Goal: Check status: Check status

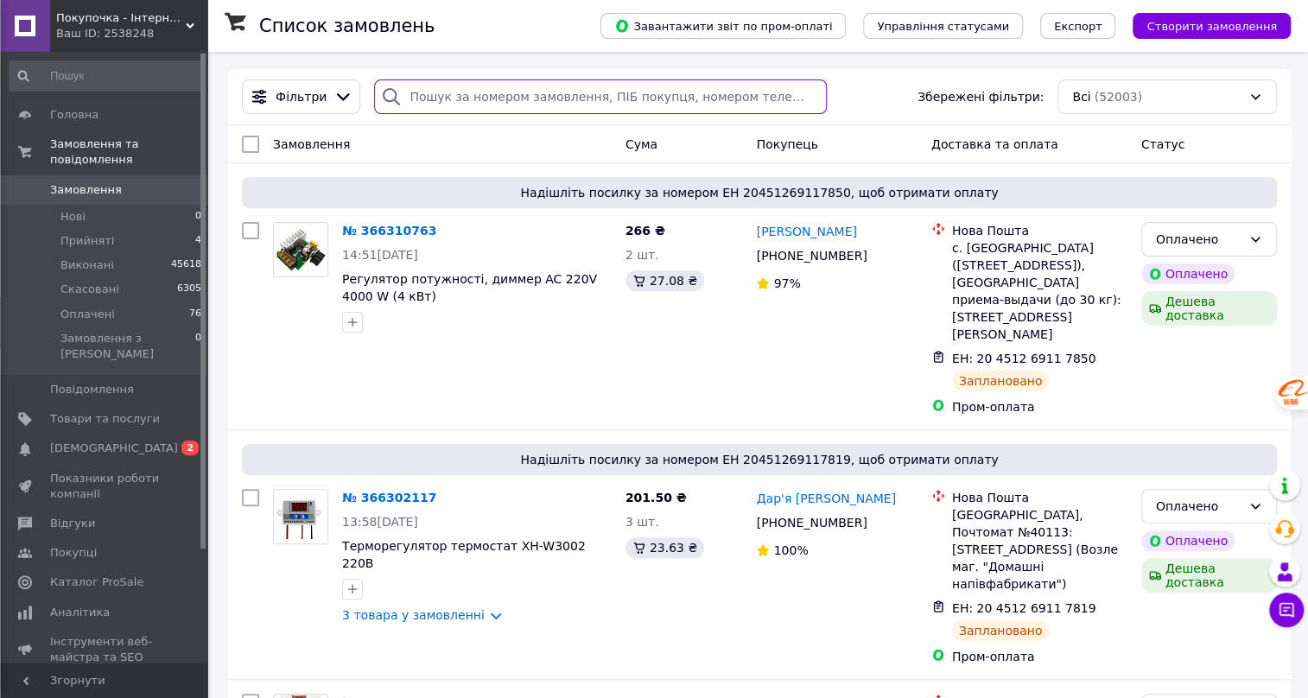
paste input "20451256772495"
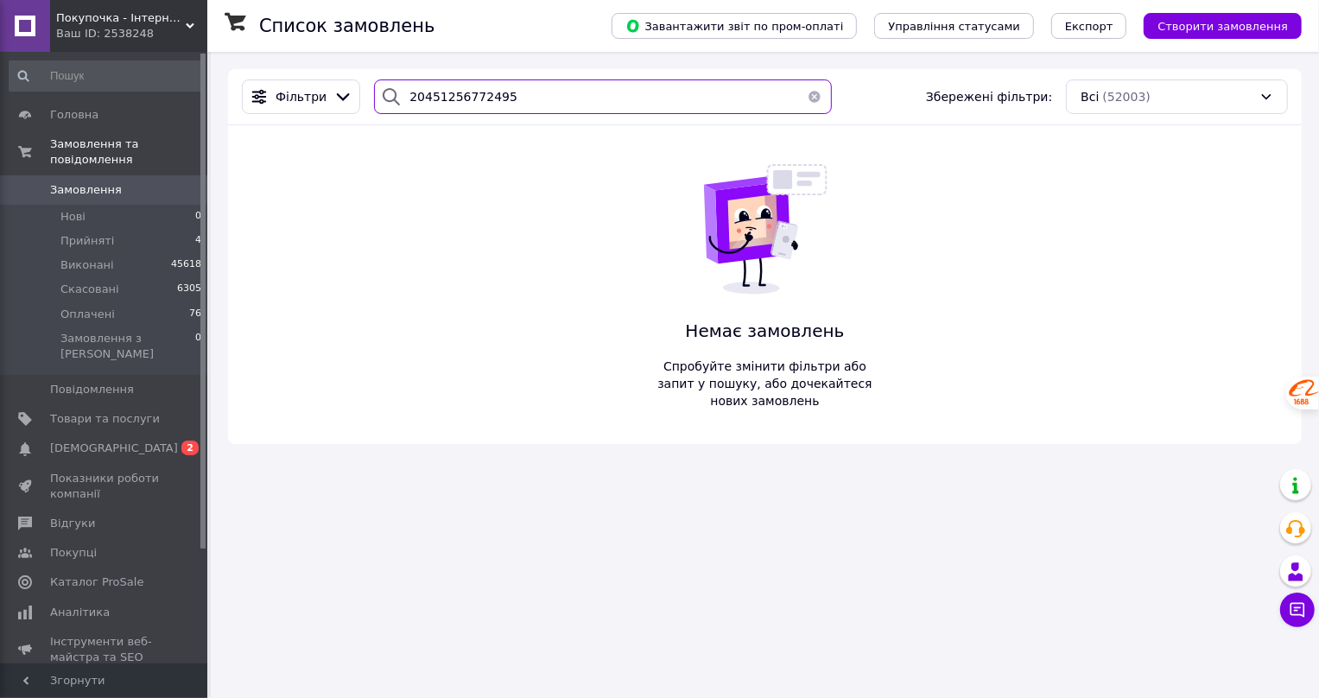
type input "20451256772495"
drag, startPoint x: 605, startPoint y: 106, endPoint x: 73, endPoint y: 54, distance: 534.7
click at [70, 56] on div "Покупочка - Інтернет магазин Ваш ID: 2538248 Сайт Покупочка - Інтернет магазин …" at bounding box center [659, 349] width 1319 height 698
click at [76, 182] on span "Замовлення" at bounding box center [86, 190] width 72 height 16
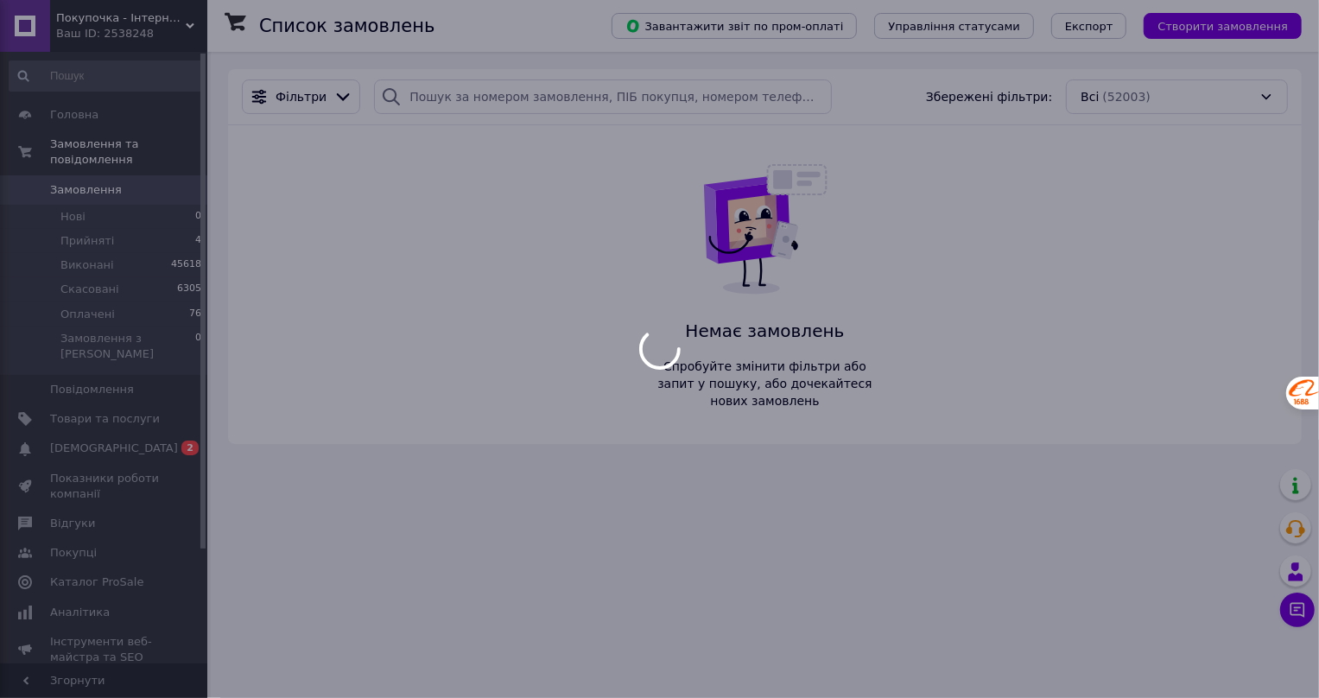
click at [555, 91] on div at bounding box center [659, 349] width 1319 height 698
click at [449, 105] on input "search" at bounding box center [602, 96] width 457 height 35
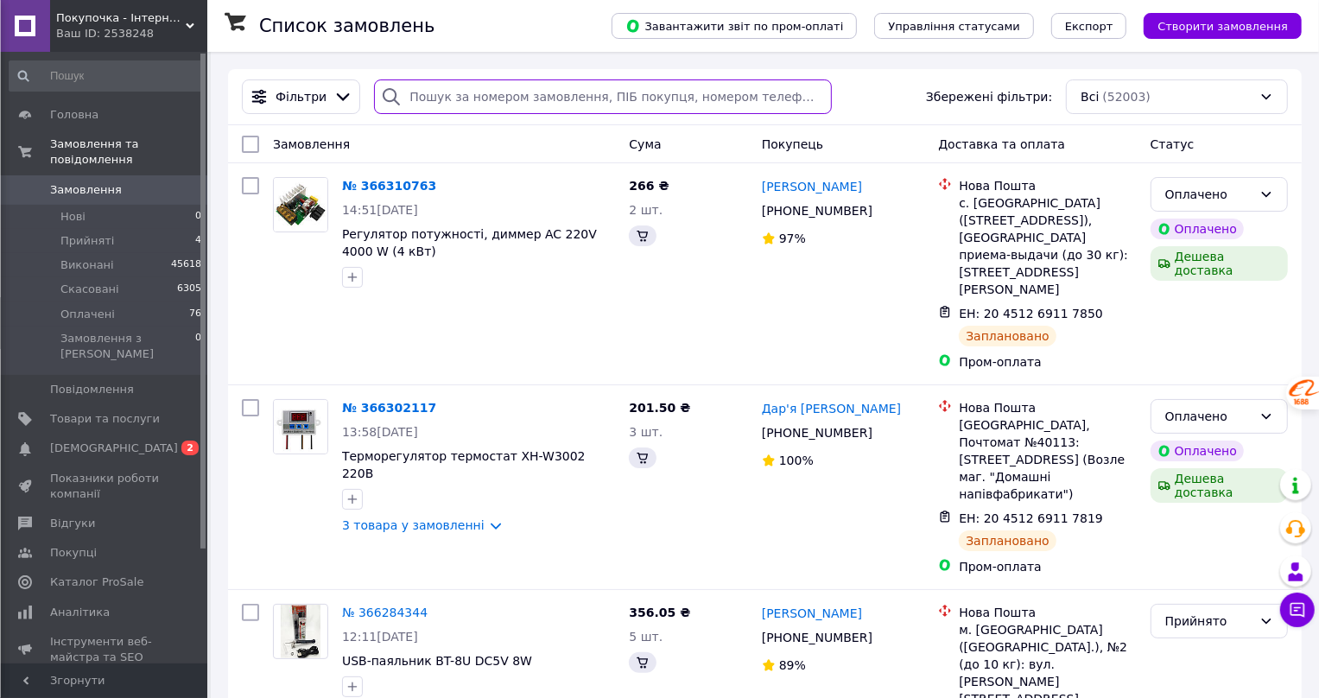
click at [502, 96] on input "search" at bounding box center [602, 96] width 457 height 35
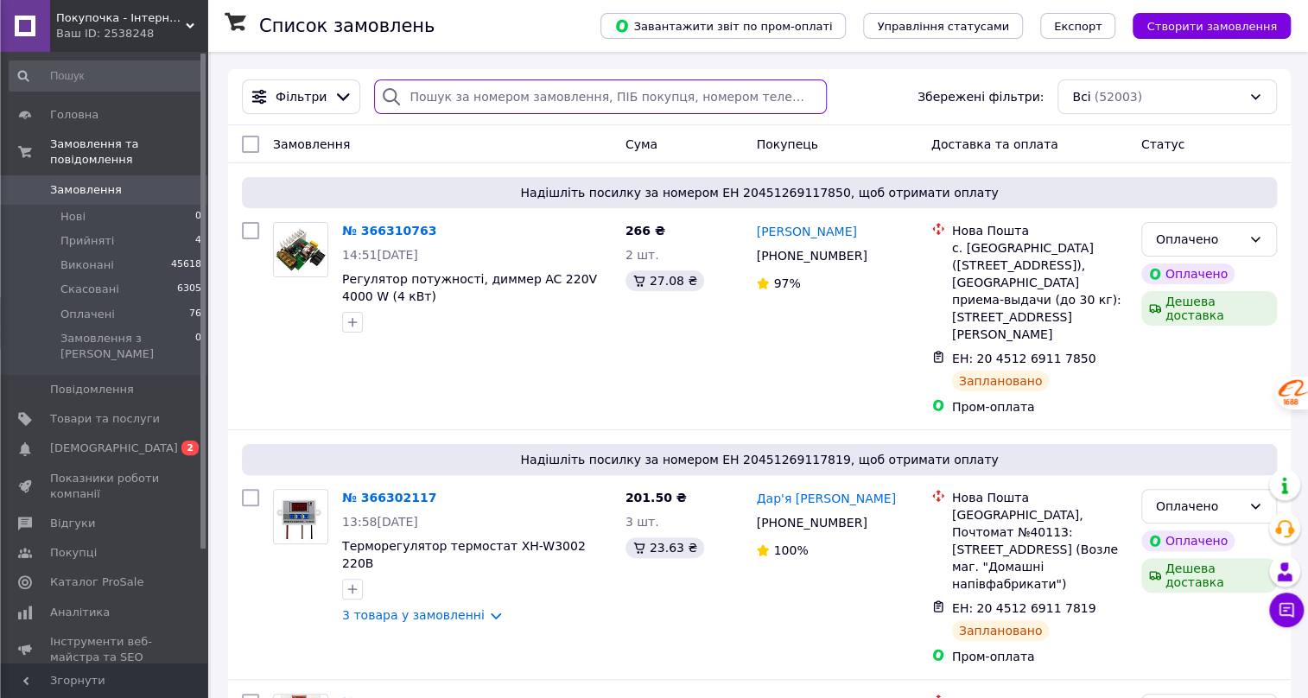
paste input "363642028"
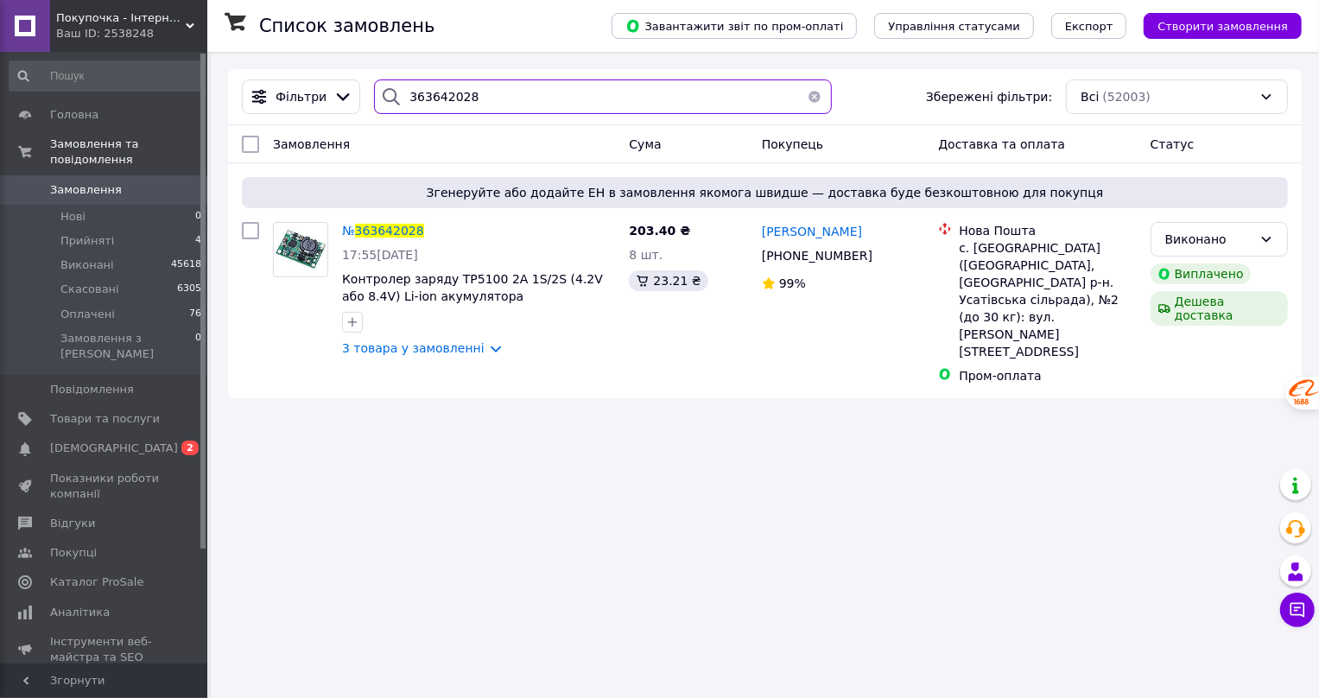
drag, startPoint x: 174, startPoint y: 89, endPoint x: 164, endPoint y: 88, distance: 9.5
click at [164, 88] on div "Покупочка - Інтернет магазин Ваш ID: 2538248 Сайт Покупочка - Інтернет магазин …" at bounding box center [659, 349] width 1319 height 698
paste input "878702"
type input "363878702"
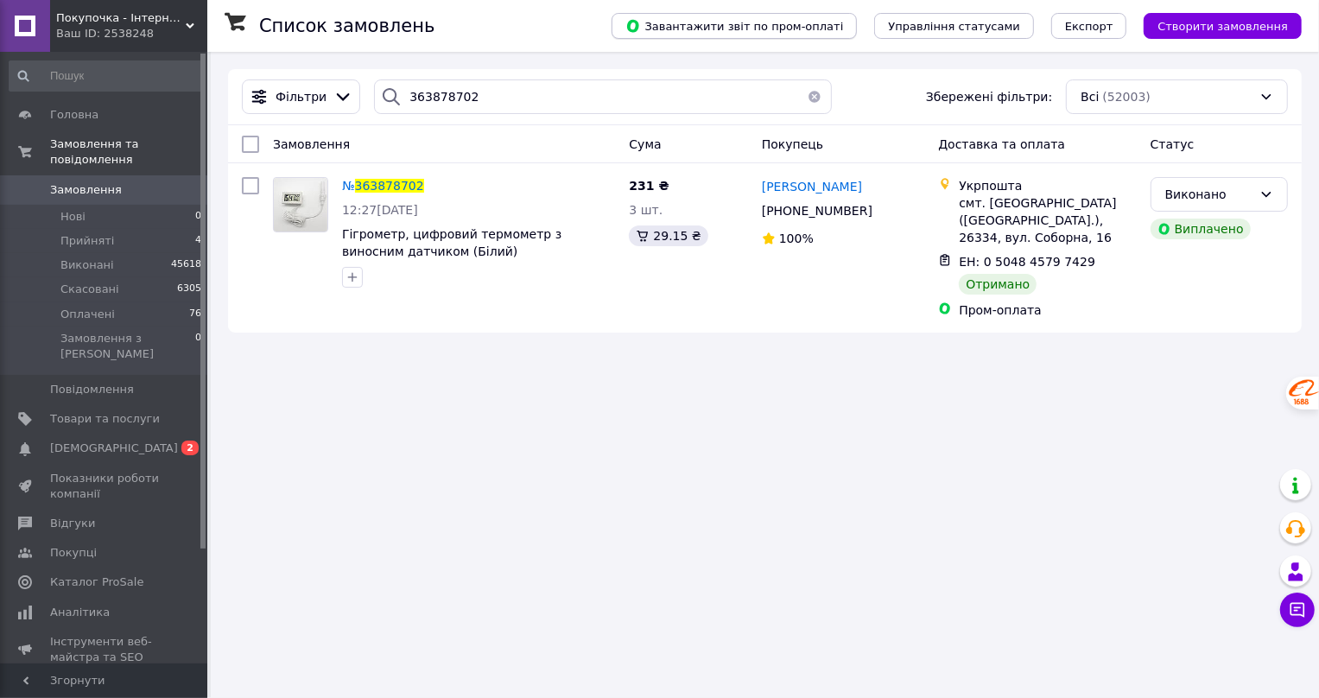
click at [801, 30] on span "Завантажити звіт по пром-оплаті" at bounding box center [734, 26] width 218 height 16
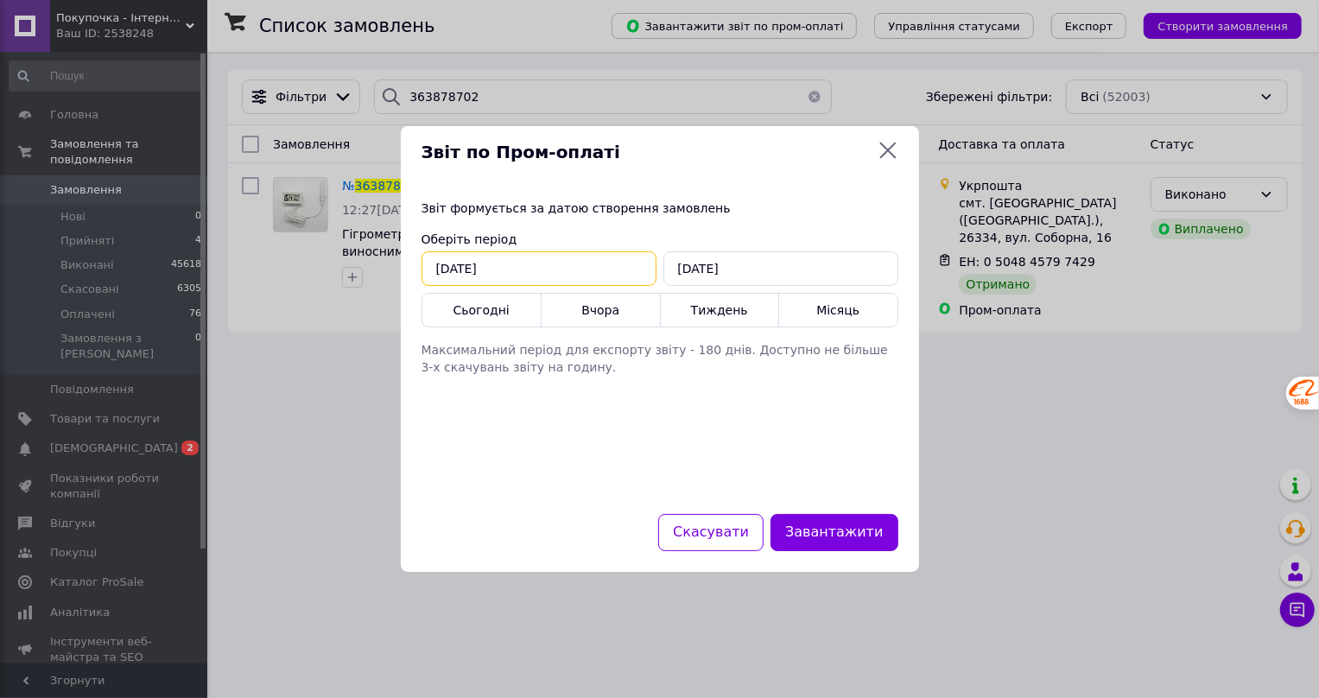
click at [486, 270] on input "[DATE]" at bounding box center [539, 268] width 235 height 35
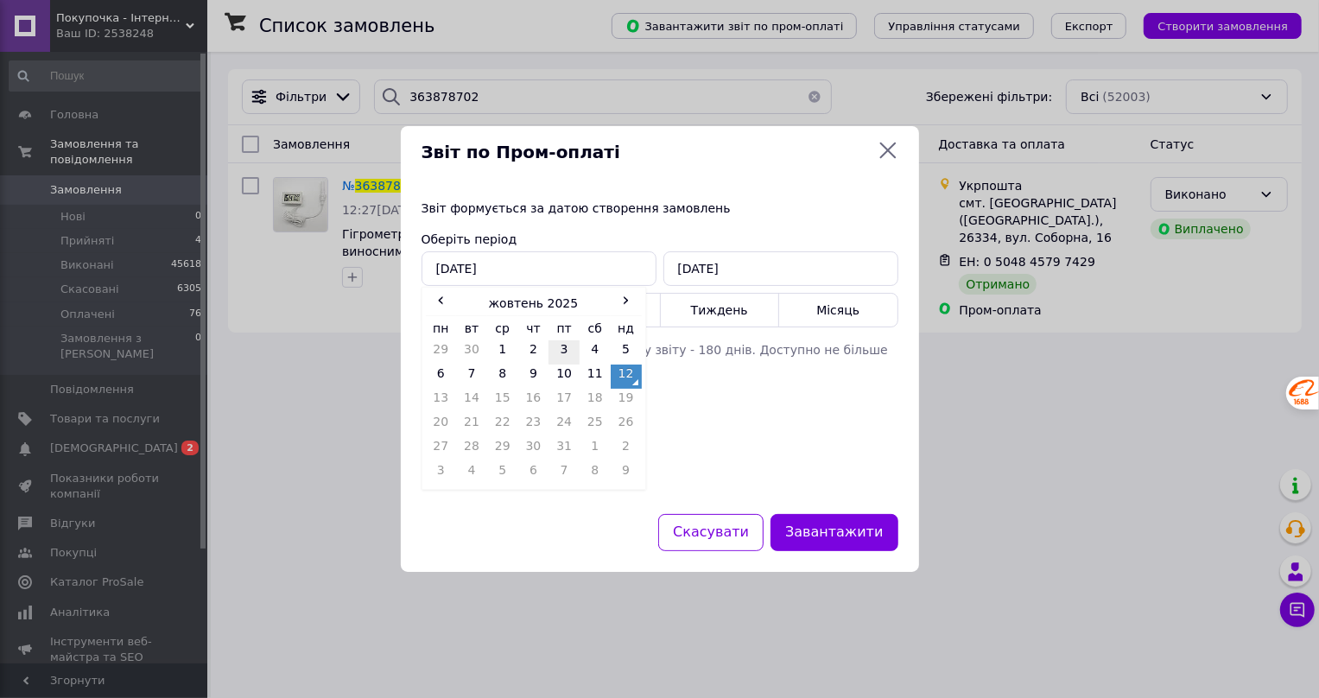
click at [555, 347] on td "3" at bounding box center [564, 352] width 31 height 24
type input "[DATE]"
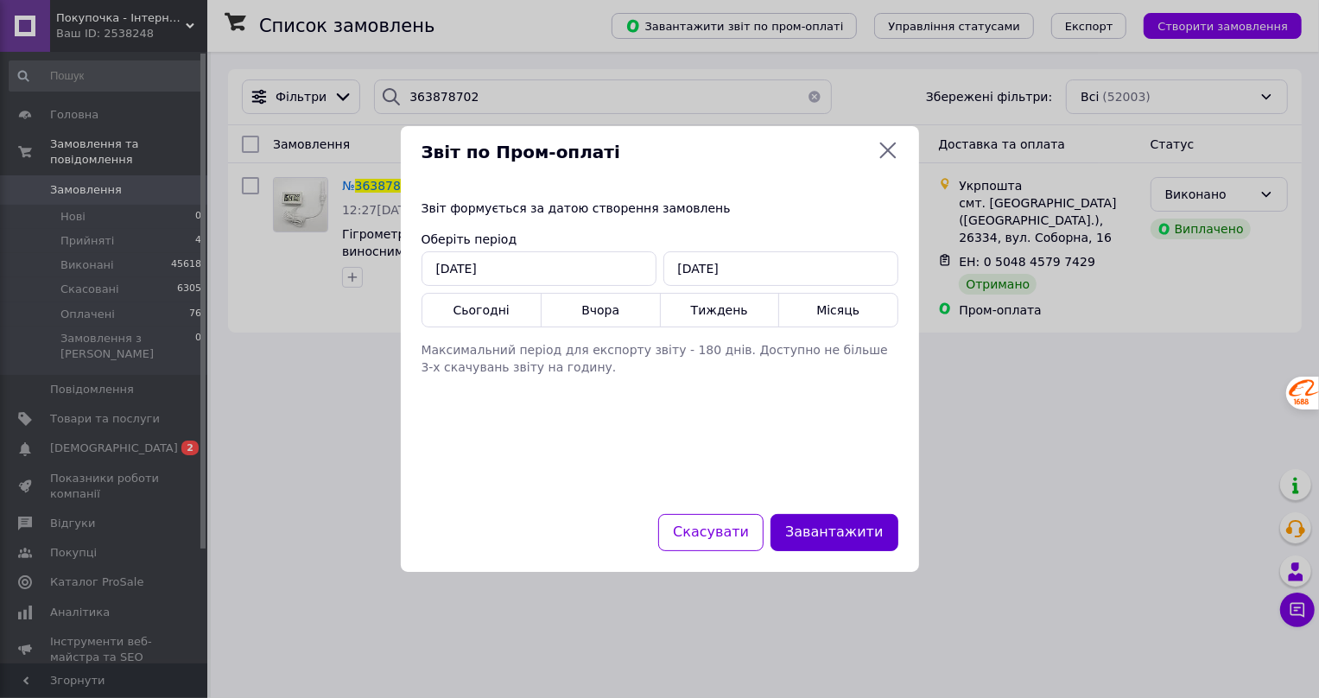
click at [824, 530] on button "Завантажити" at bounding box center [834, 532] width 127 height 37
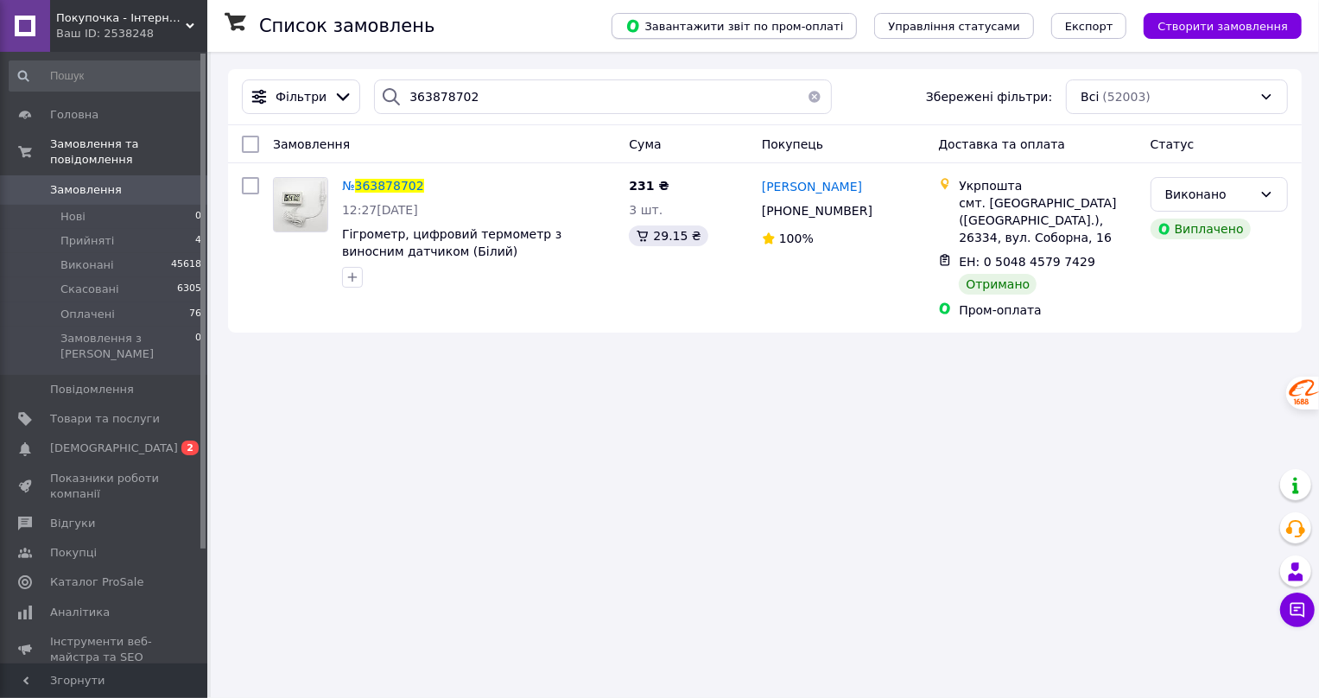
click at [808, 25] on span "Завантажити звіт по пром-оплаті" at bounding box center [734, 26] width 218 height 16
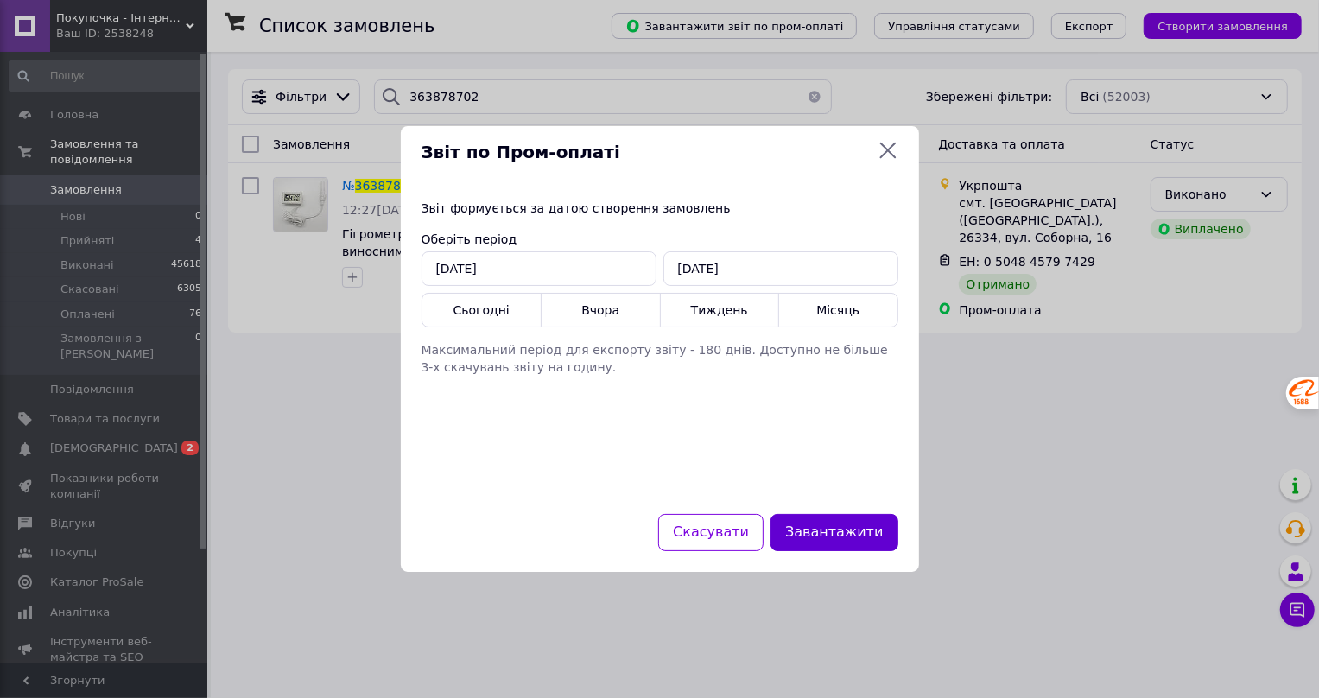
click at [865, 535] on button "Завантажити" at bounding box center [834, 532] width 127 height 37
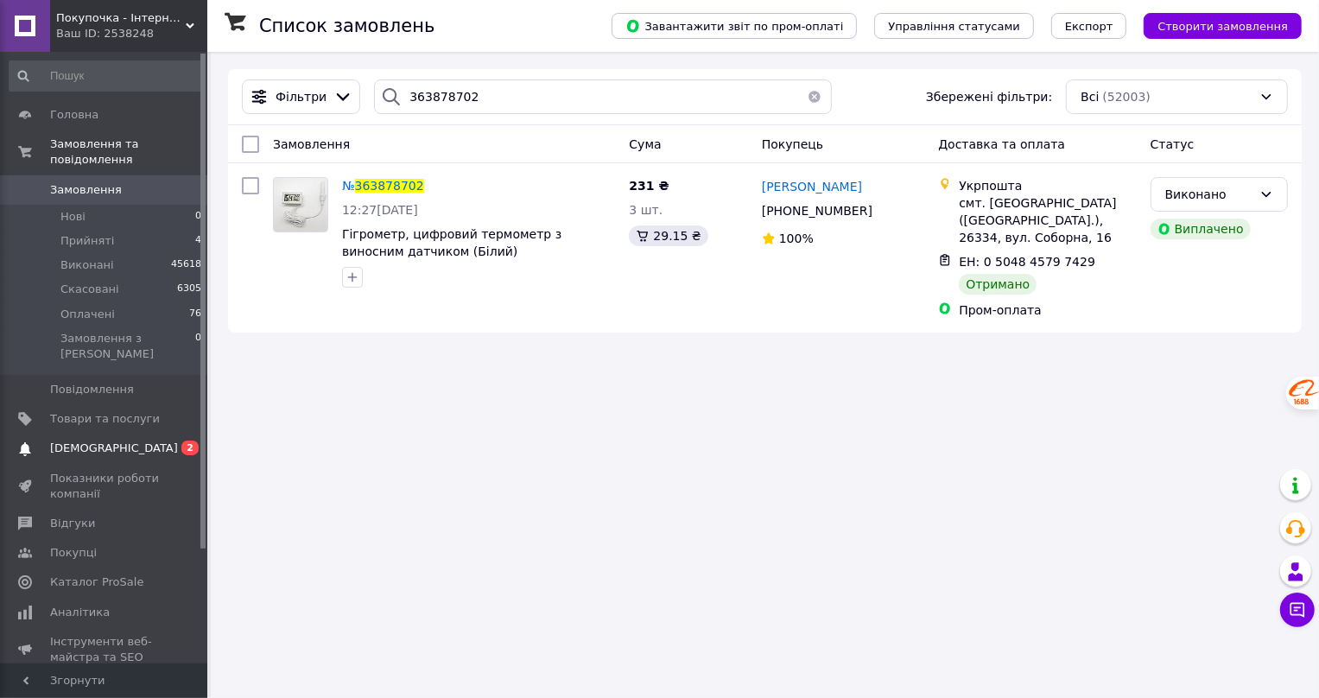
click at [108, 434] on link "[DEMOGRAPHIC_DATA] 0 2" at bounding box center [106, 448] width 212 height 29
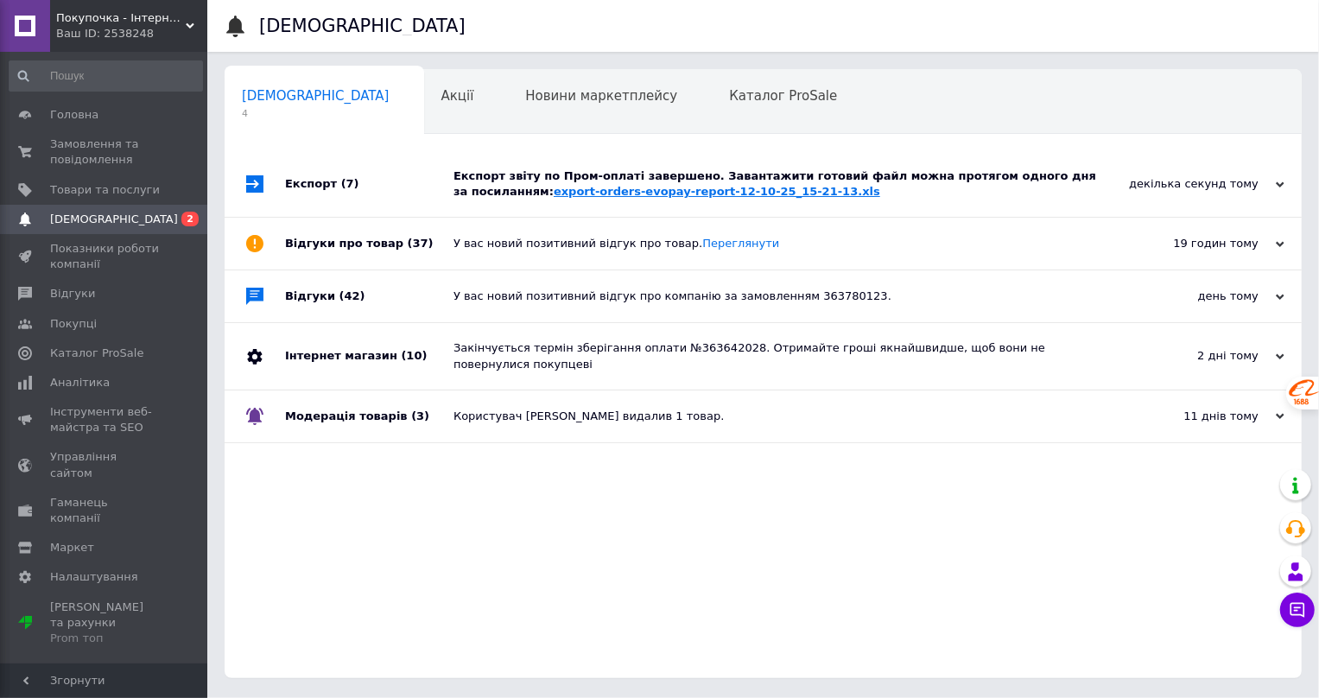
click at [587, 185] on link "export-orders-evopay-report-12-10-25_15-21-13.xls" at bounding box center [717, 191] width 327 height 13
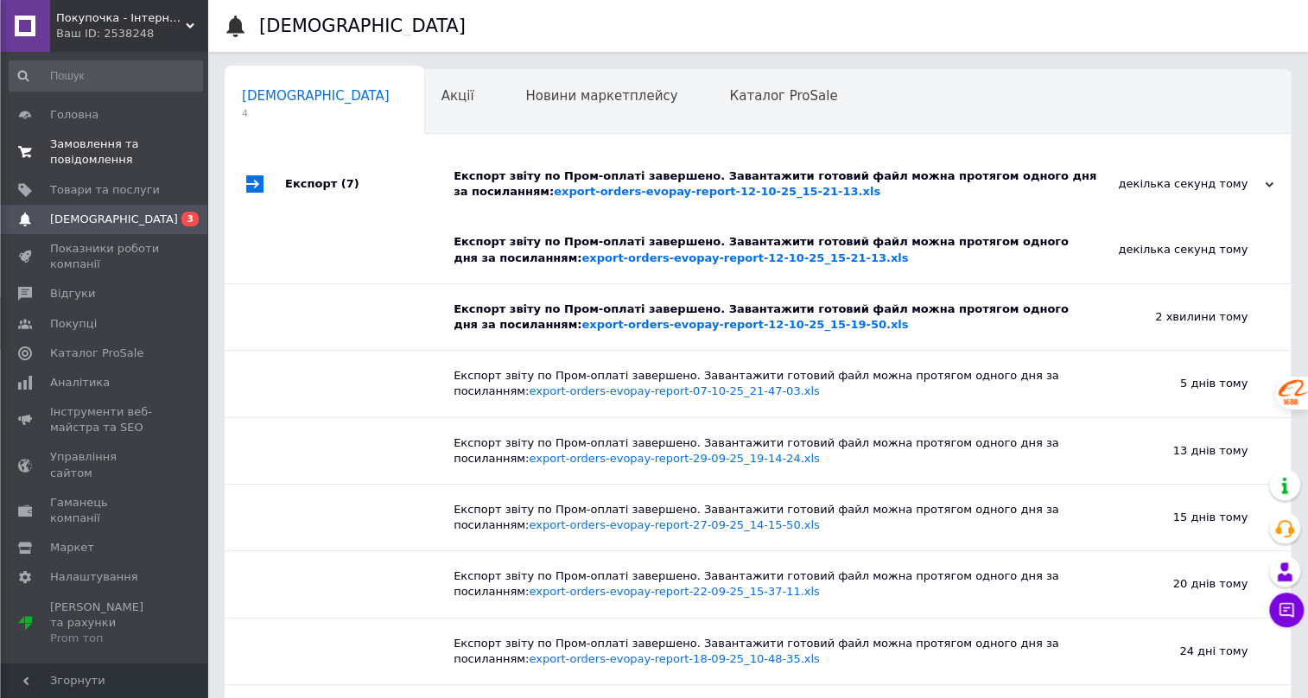
click at [86, 147] on span "Замовлення та повідомлення" at bounding box center [105, 151] width 110 height 31
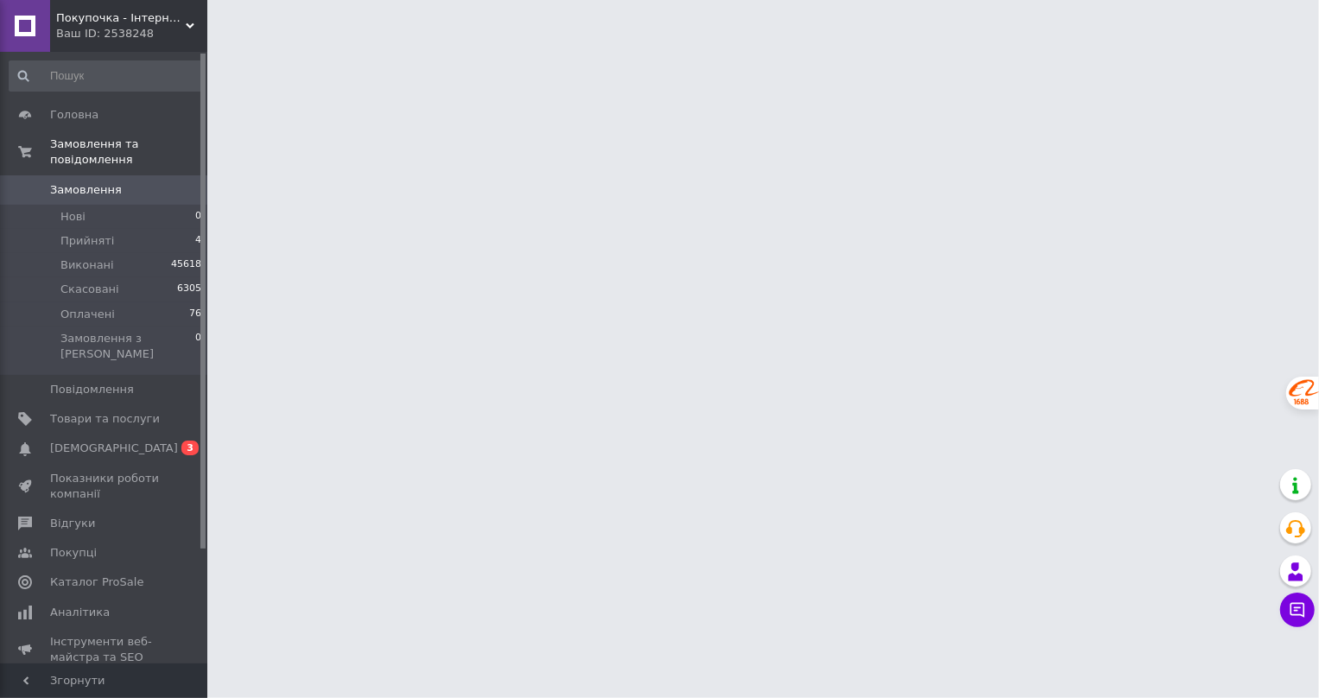
click at [84, 182] on span "Замовлення" at bounding box center [86, 190] width 72 height 16
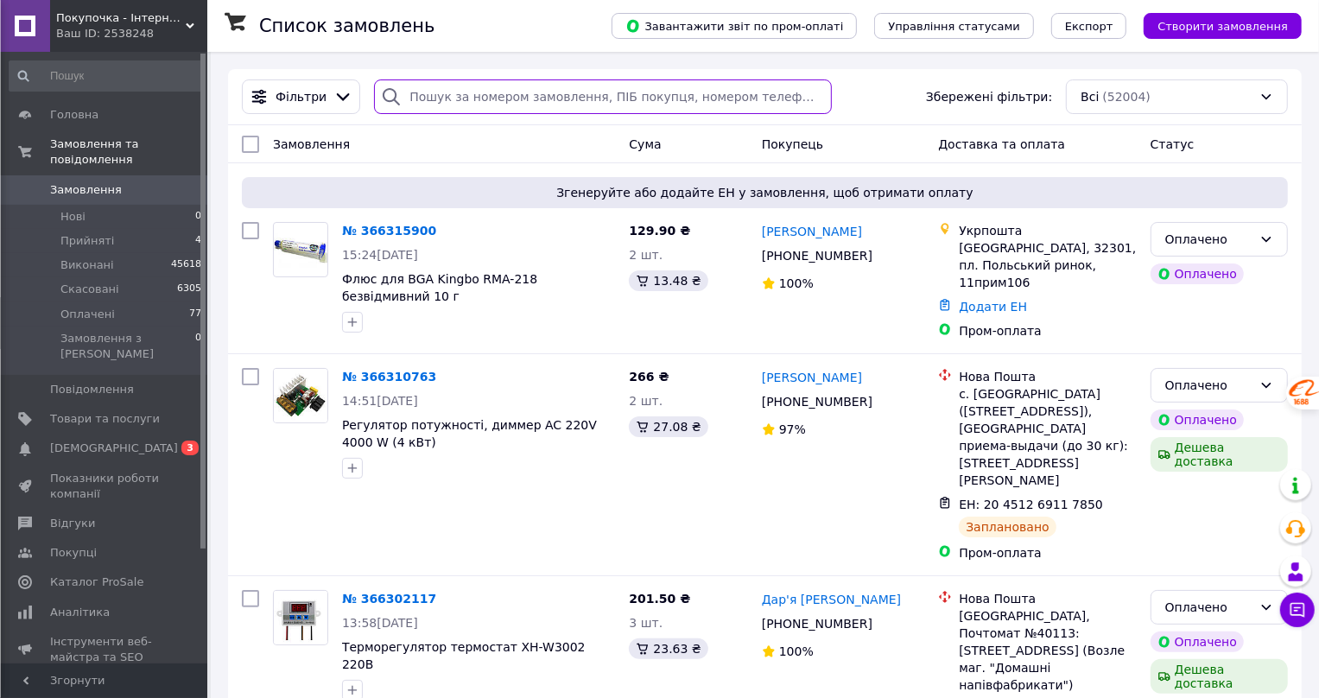
click at [549, 88] on input "search" at bounding box center [602, 96] width 457 height 35
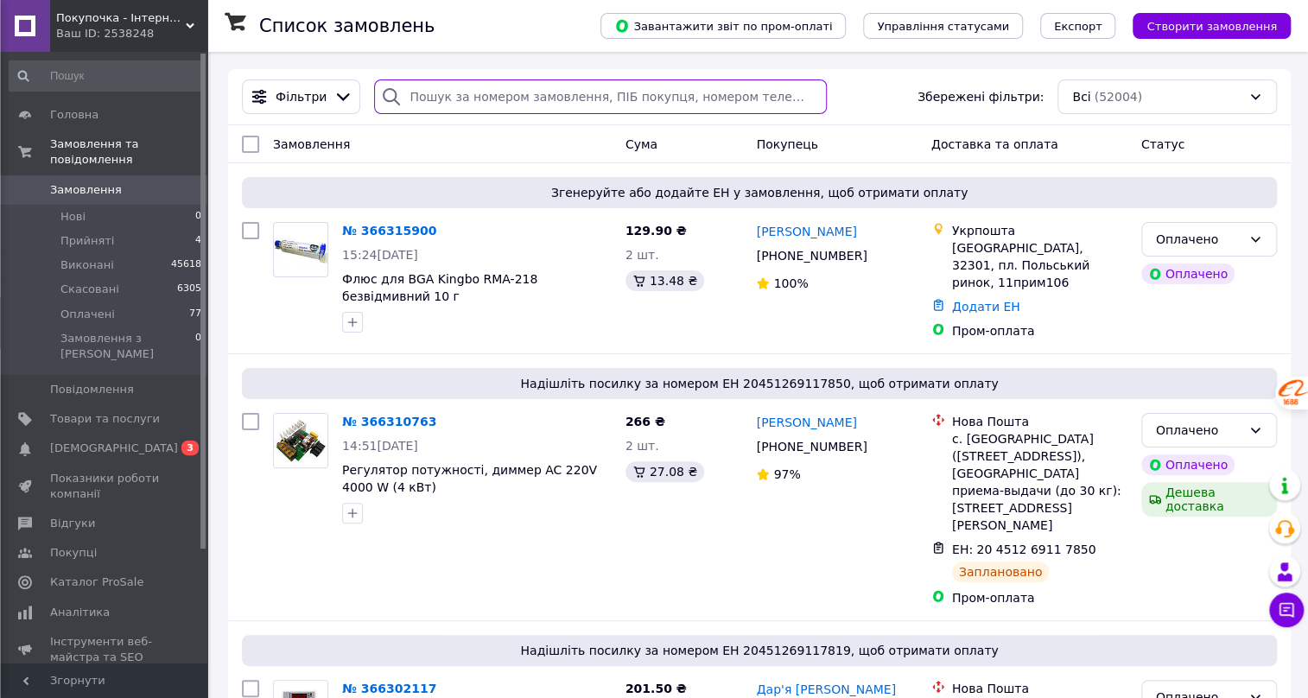
paste input "365422633"
type input "365422633"
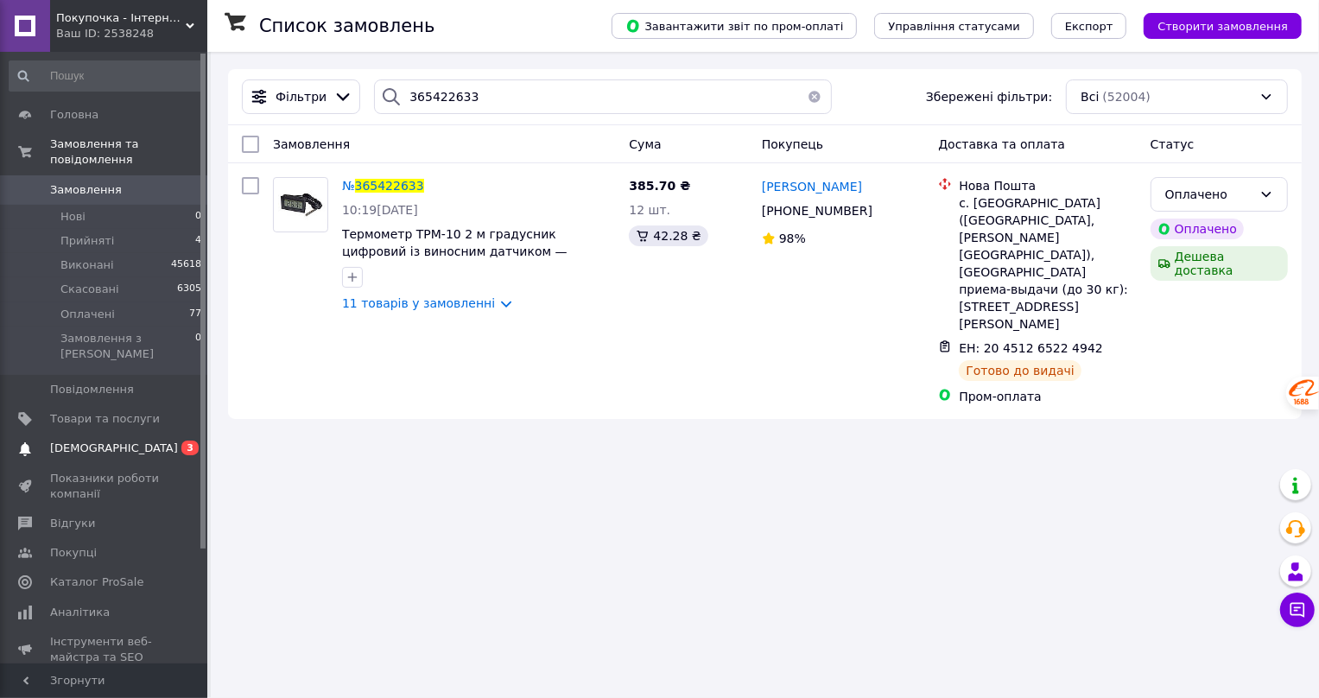
click at [69, 441] on span "[DEMOGRAPHIC_DATA]" at bounding box center [114, 449] width 128 height 16
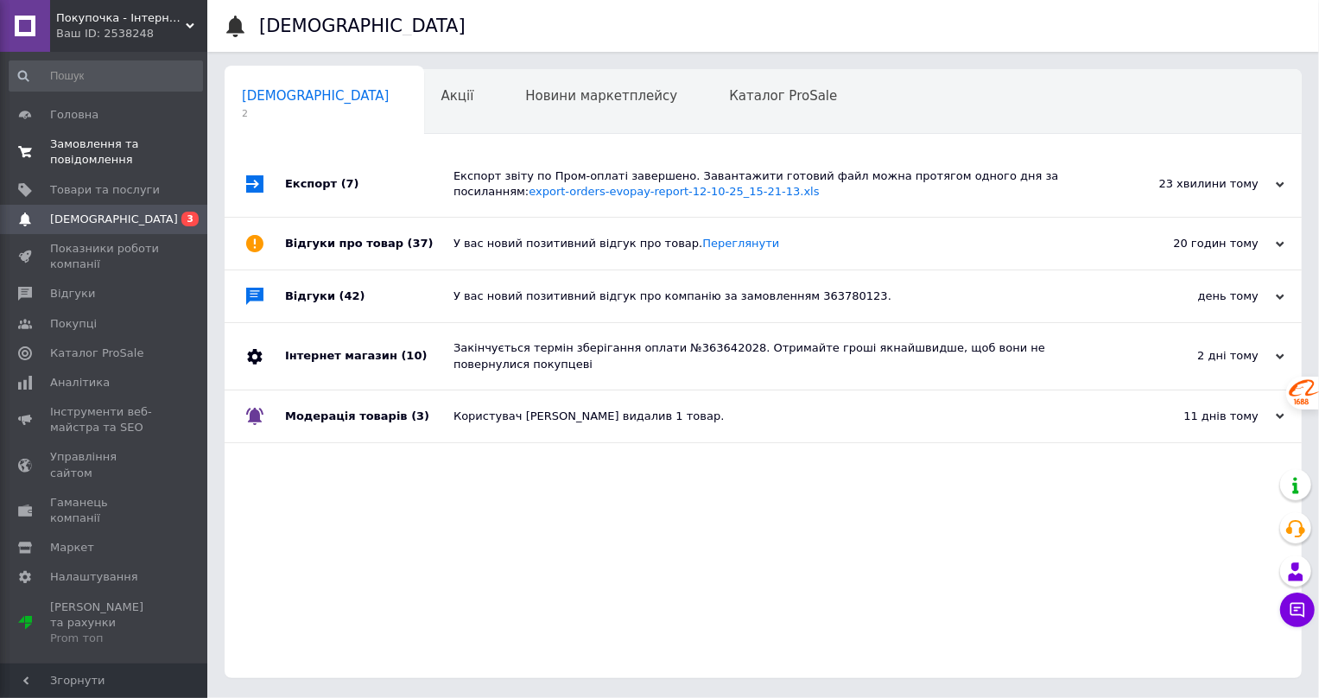
click at [42, 151] on span at bounding box center [25, 151] width 50 height 31
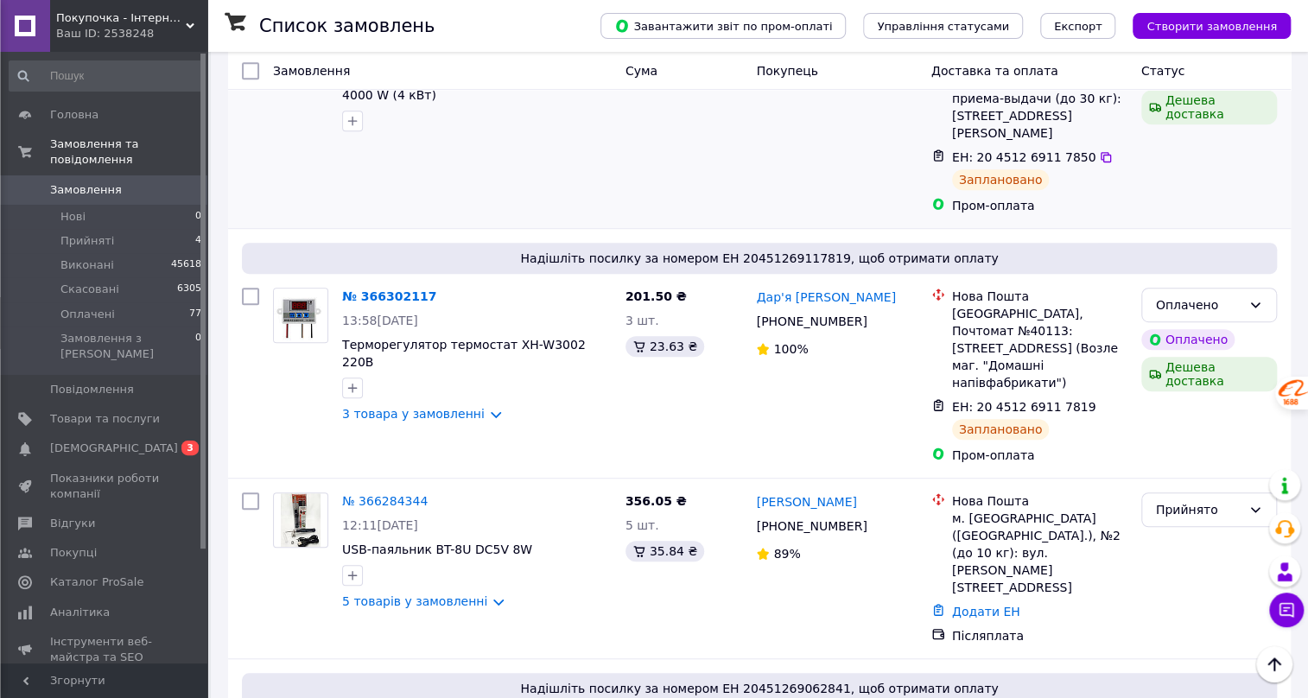
scroll to position [78, 0]
